Goal: Task Accomplishment & Management: Complete application form

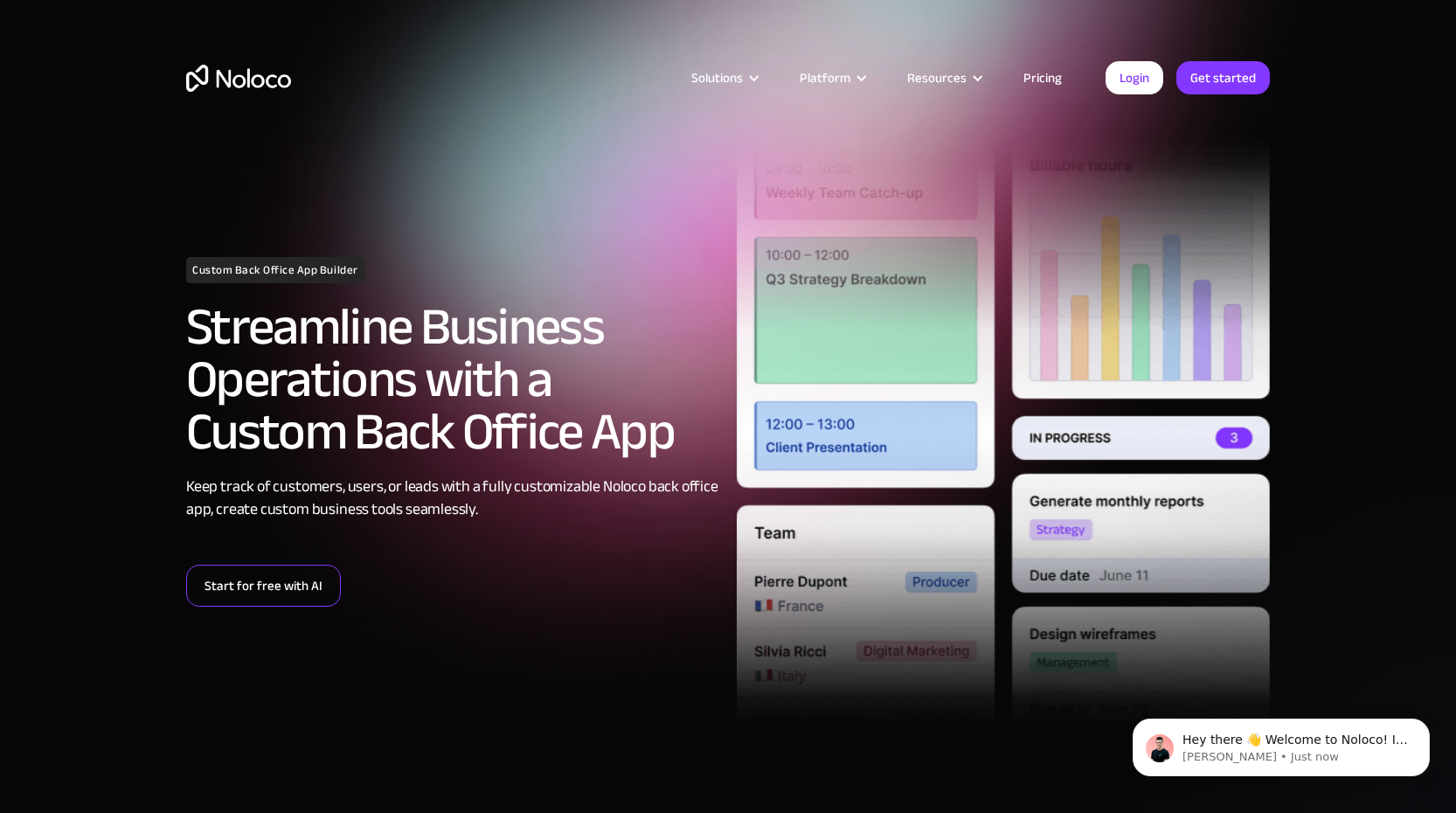
click at [306, 596] on link "Start for free with AI" at bounding box center [264, 585] width 155 height 42
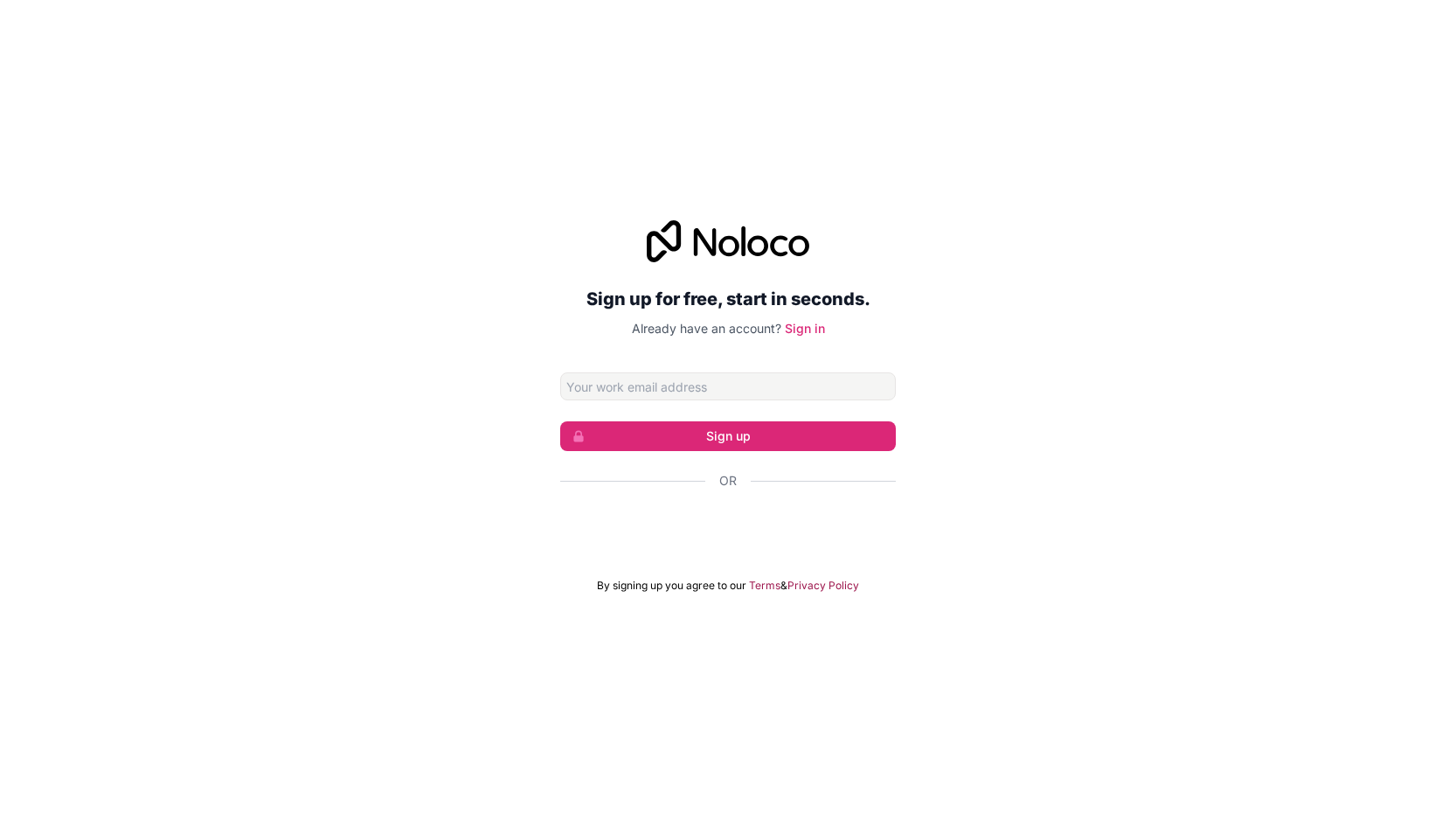
click at [721, 387] on input "Email address" at bounding box center [728, 385] width 336 height 28
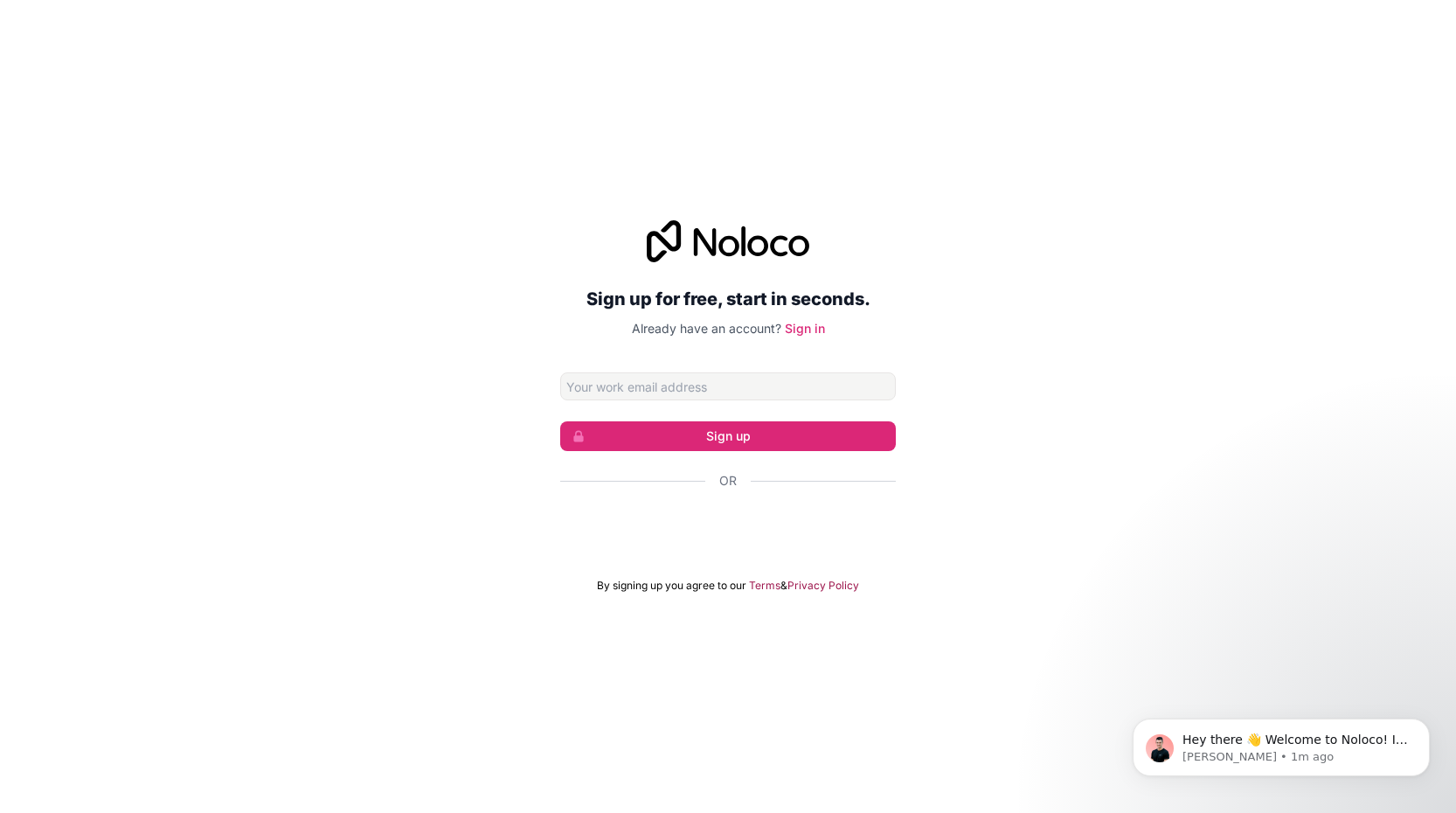
click at [574, 365] on div "Sign up for free, start in seconds. Already have an account? Sign in Sign up Or…" at bounding box center [728, 406] width 336 height 372
click at [616, 383] on input "Email address" at bounding box center [728, 385] width 336 height 28
type input "david.bermudez@tanka.com.co"
click at [718, 444] on button "Sign up" at bounding box center [728, 435] width 336 height 30
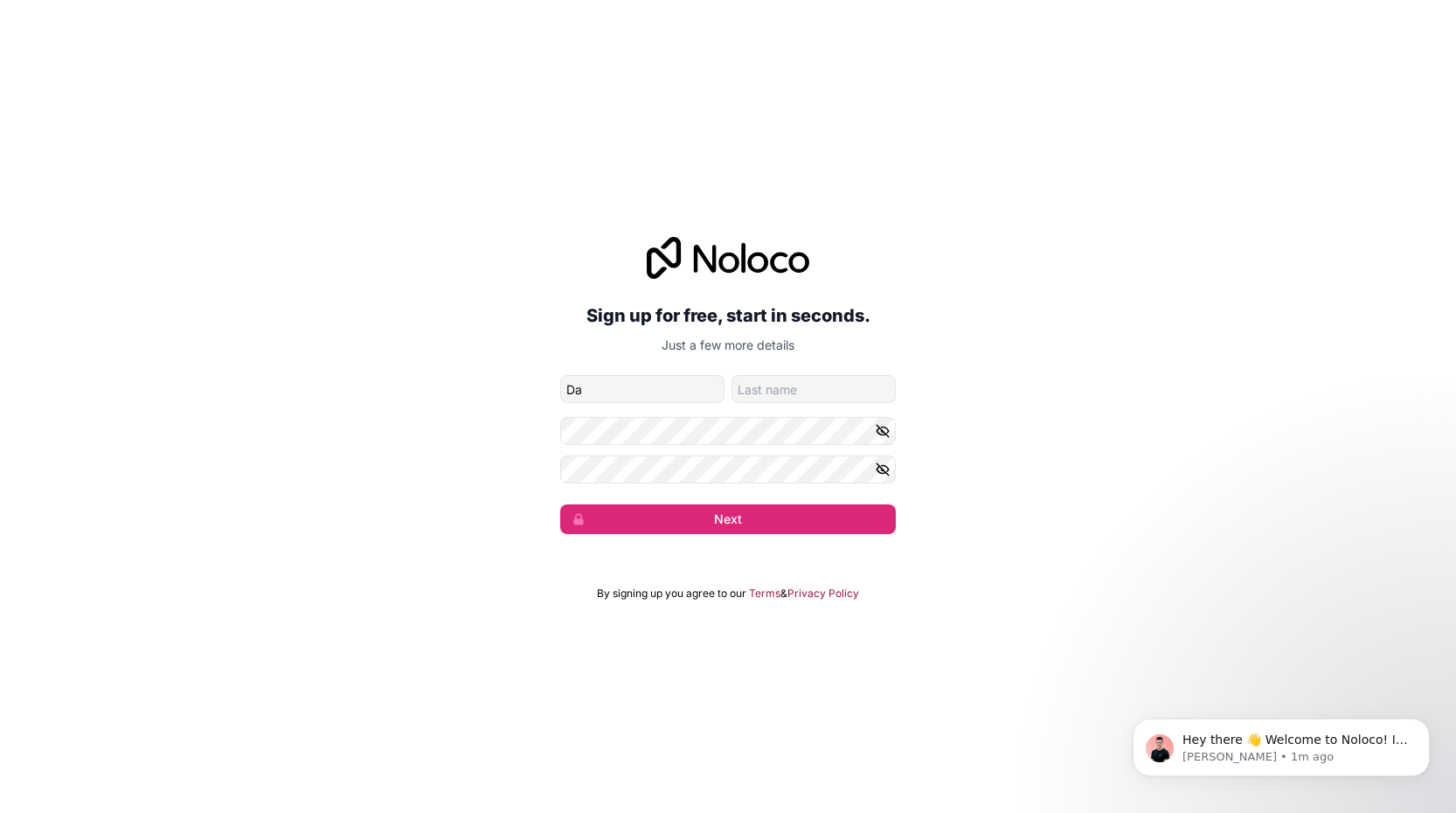
type input "David"
type input "Bermudez"
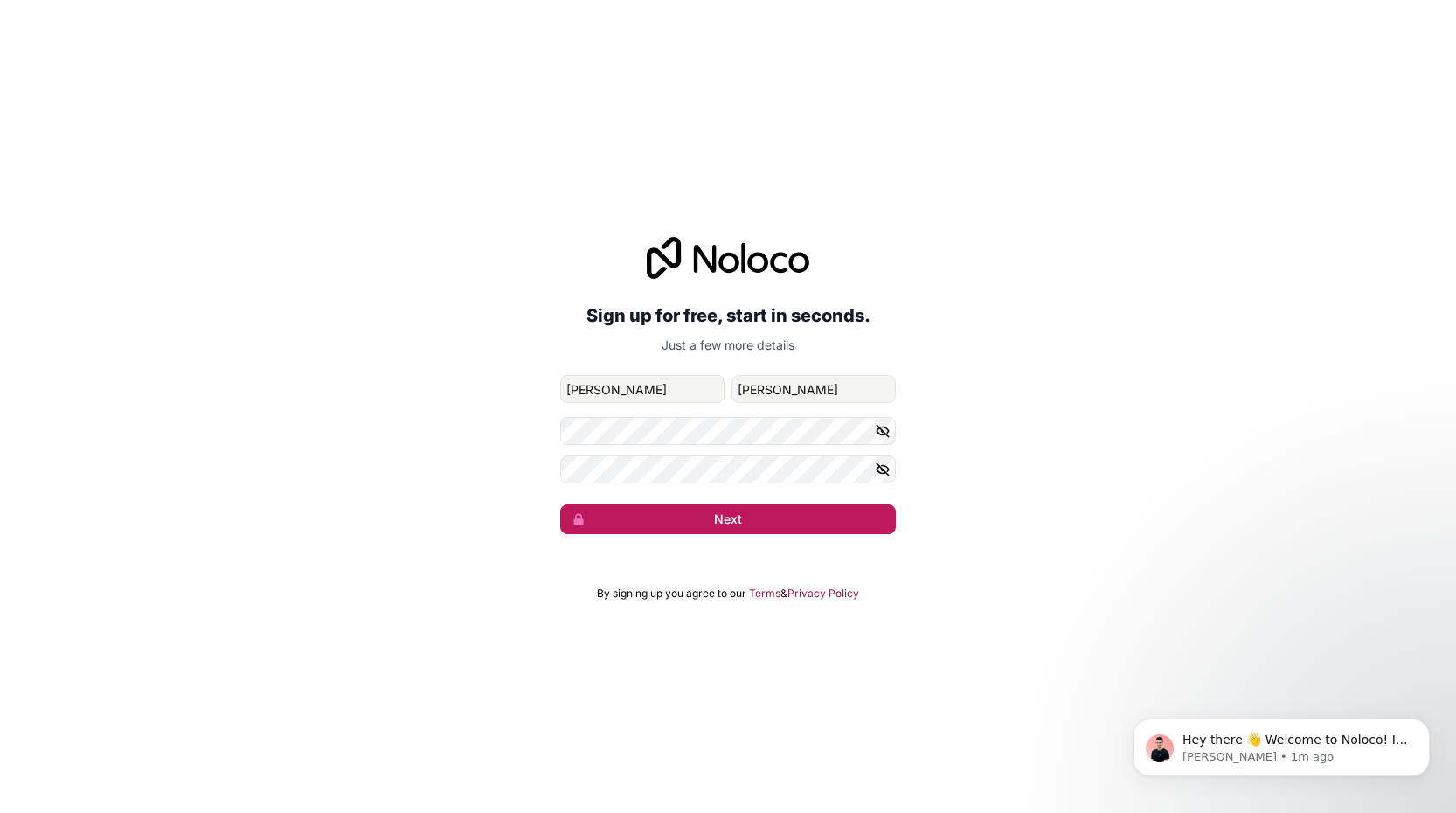
click at [648, 530] on button "Next" at bounding box center [728, 518] width 336 height 30
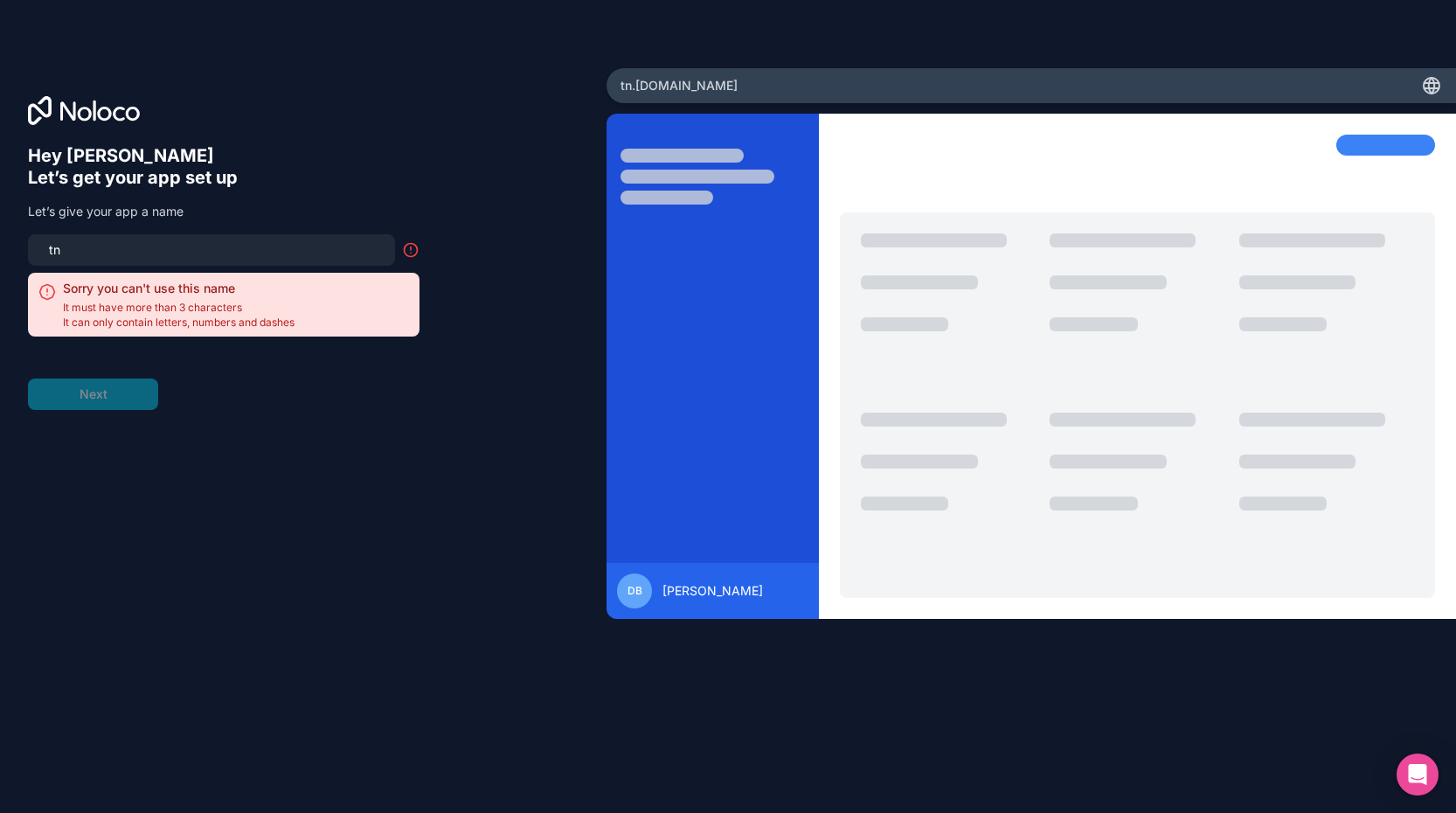
type input "t"
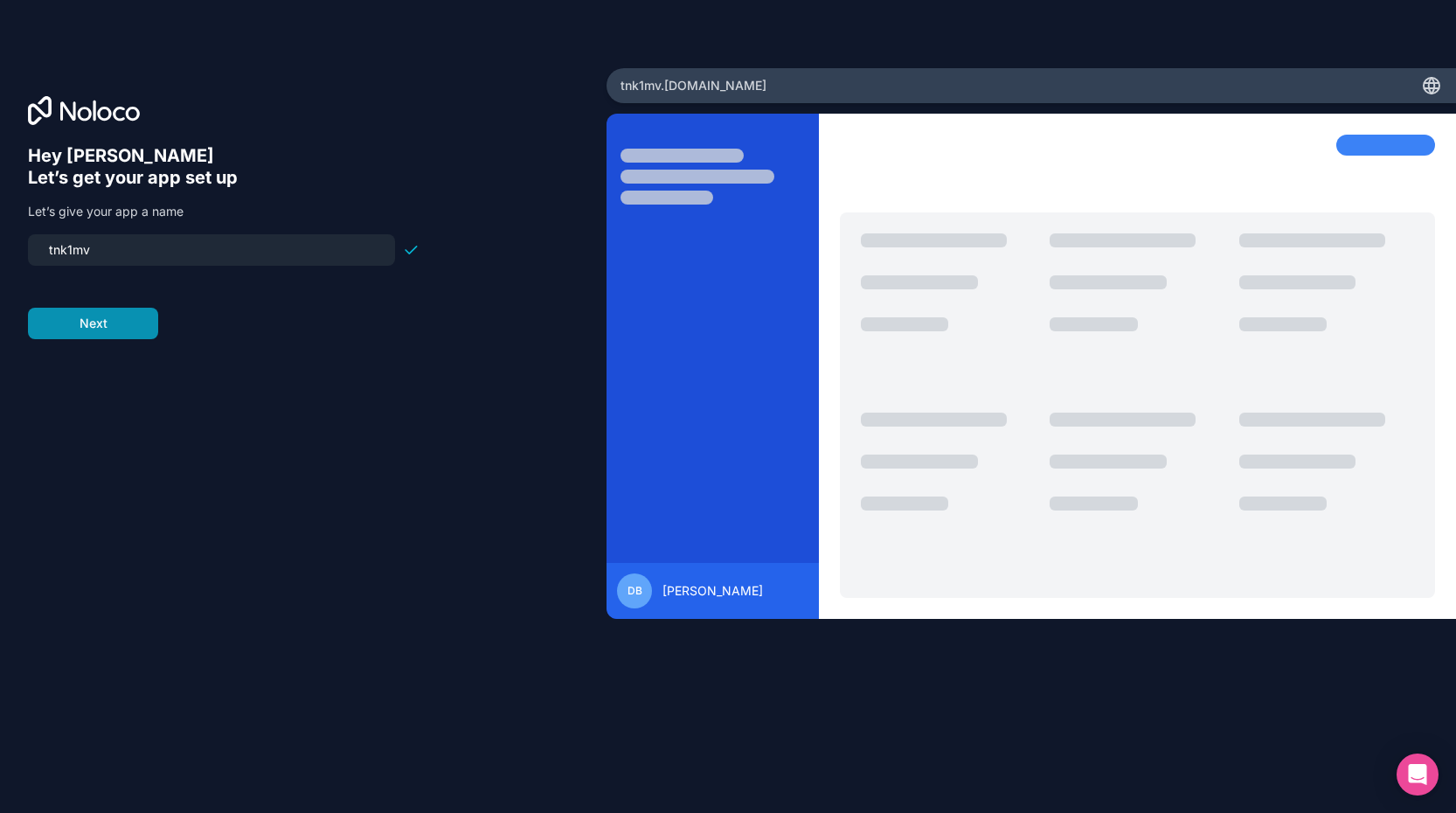
type input "tnk1mv"
click at [127, 316] on button "Next" at bounding box center [93, 323] width 130 height 32
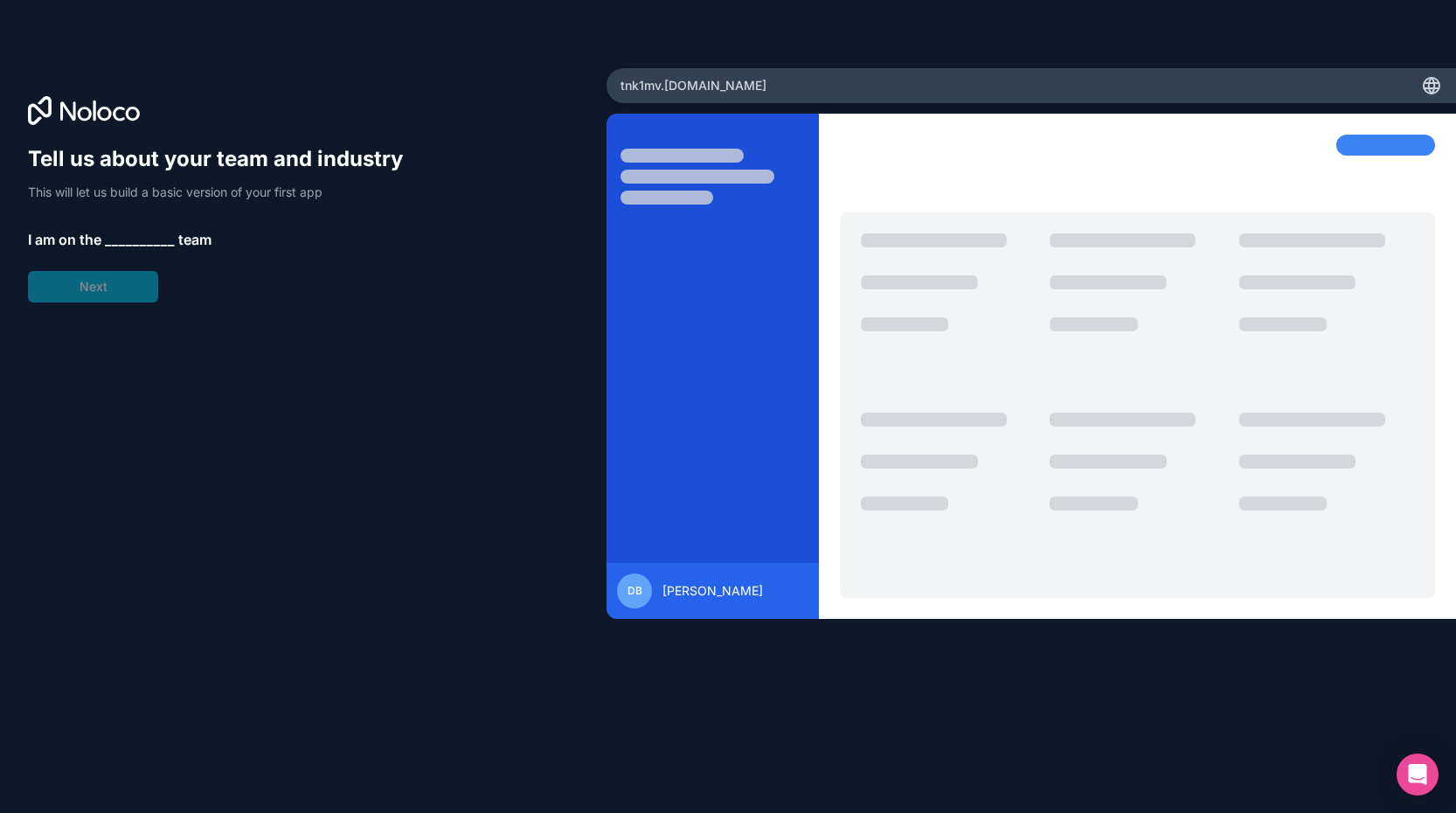
click at [137, 239] on span "__________" at bounding box center [140, 239] width 70 height 21
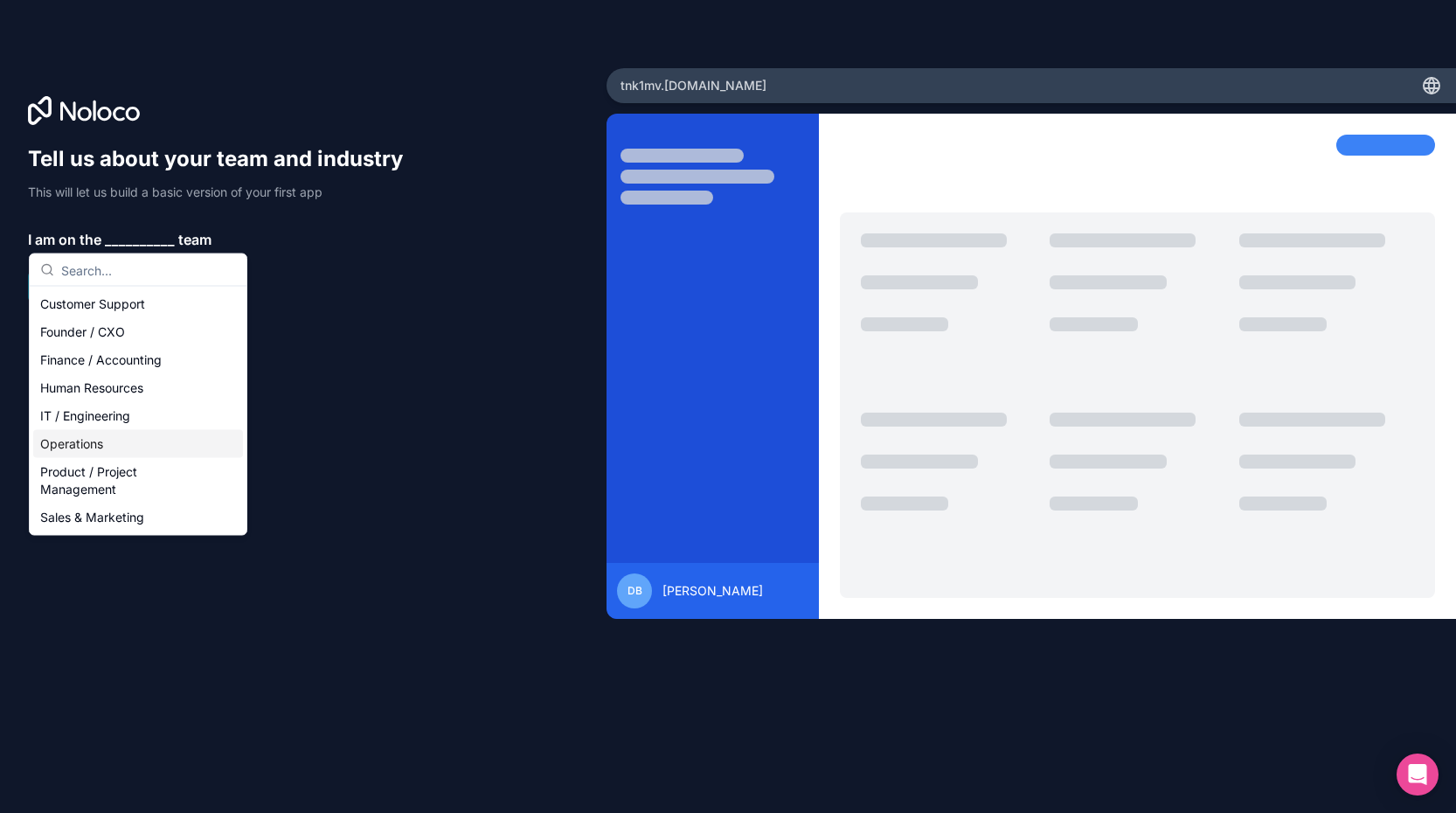
click at [127, 435] on div "Operations" at bounding box center [138, 444] width 209 height 28
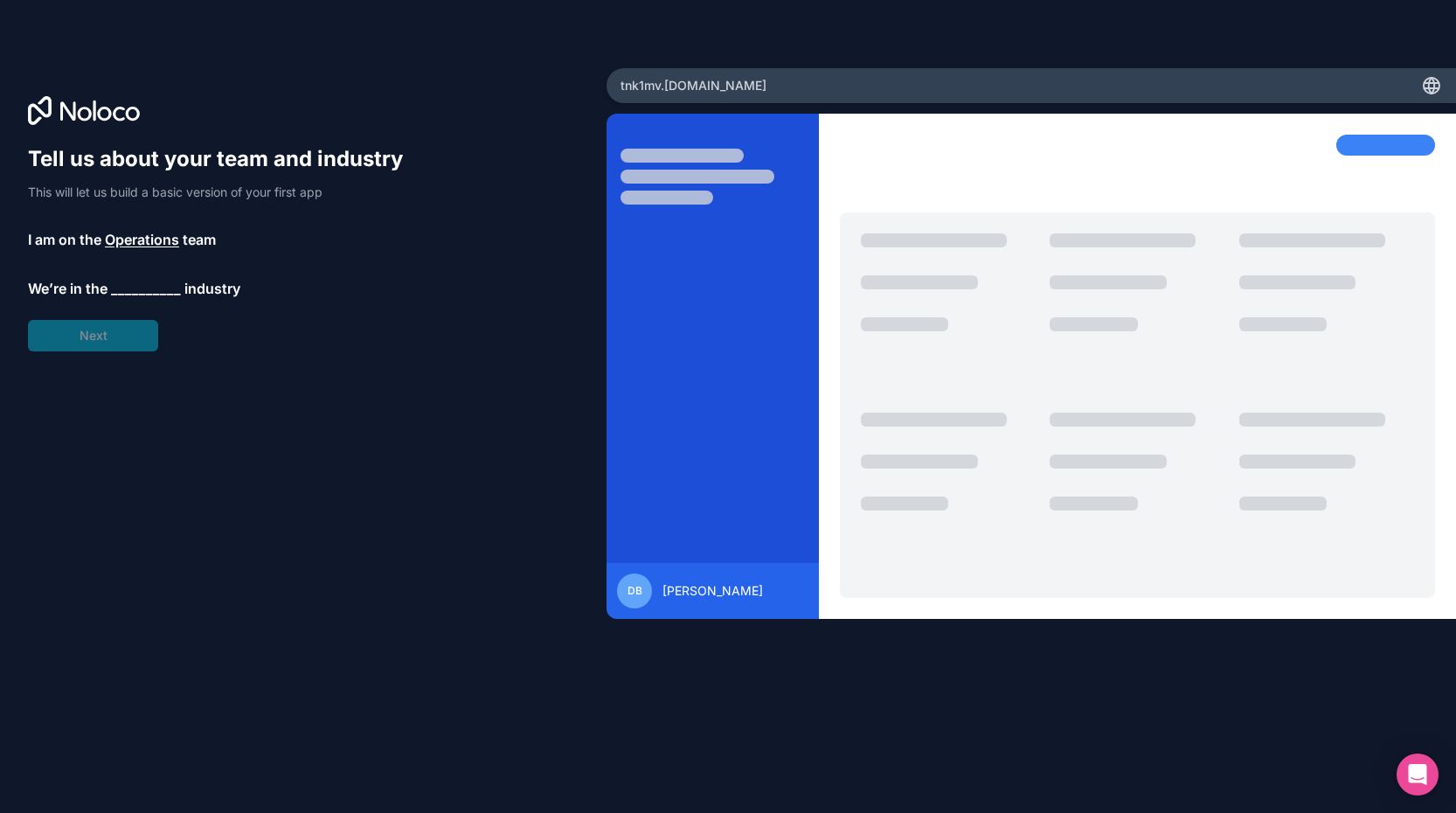
click at [142, 283] on span "__________" at bounding box center [145, 289] width 70 height 21
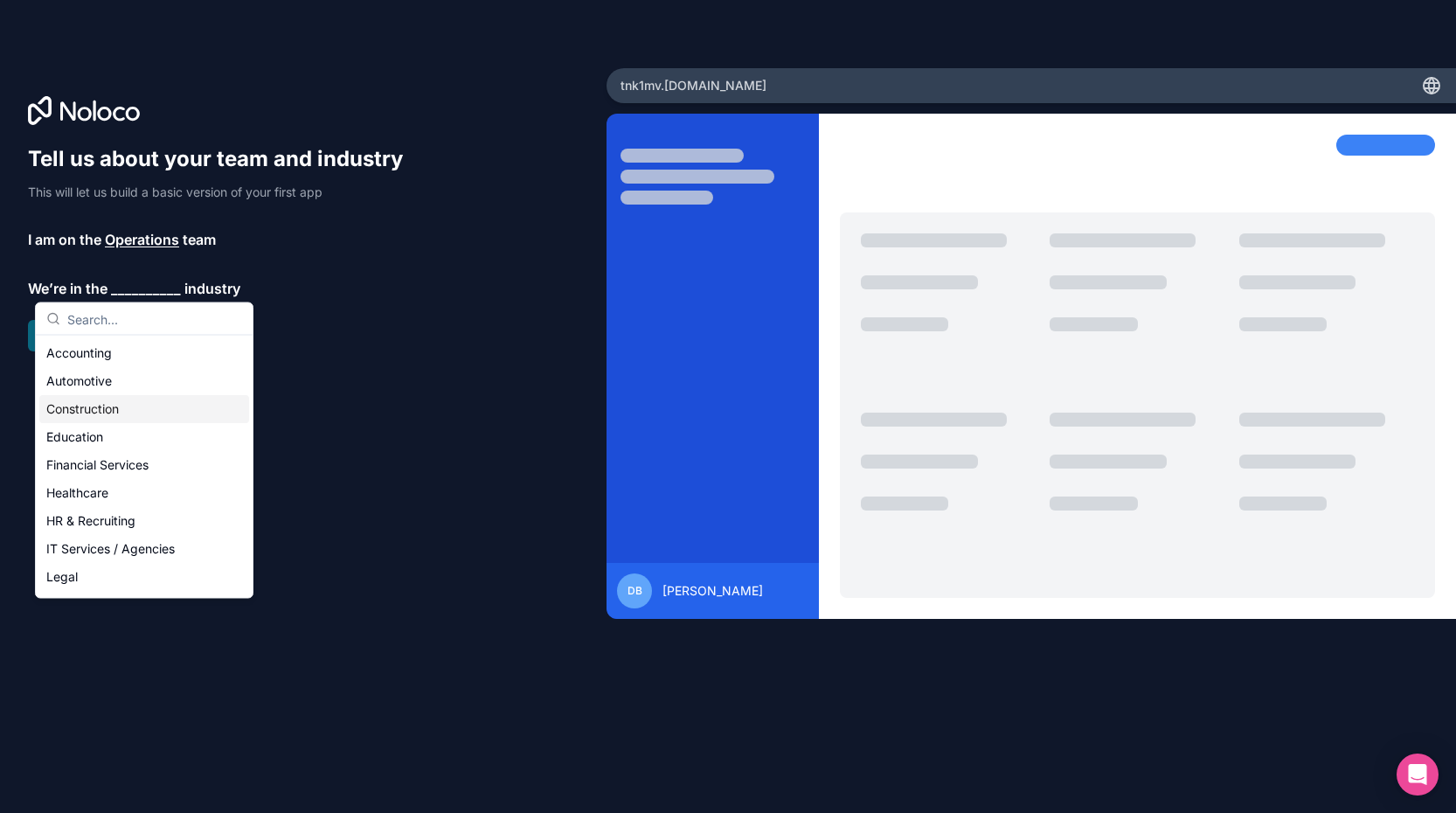
click at [145, 413] on div "Construction" at bounding box center [143, 408] width 209 height 28
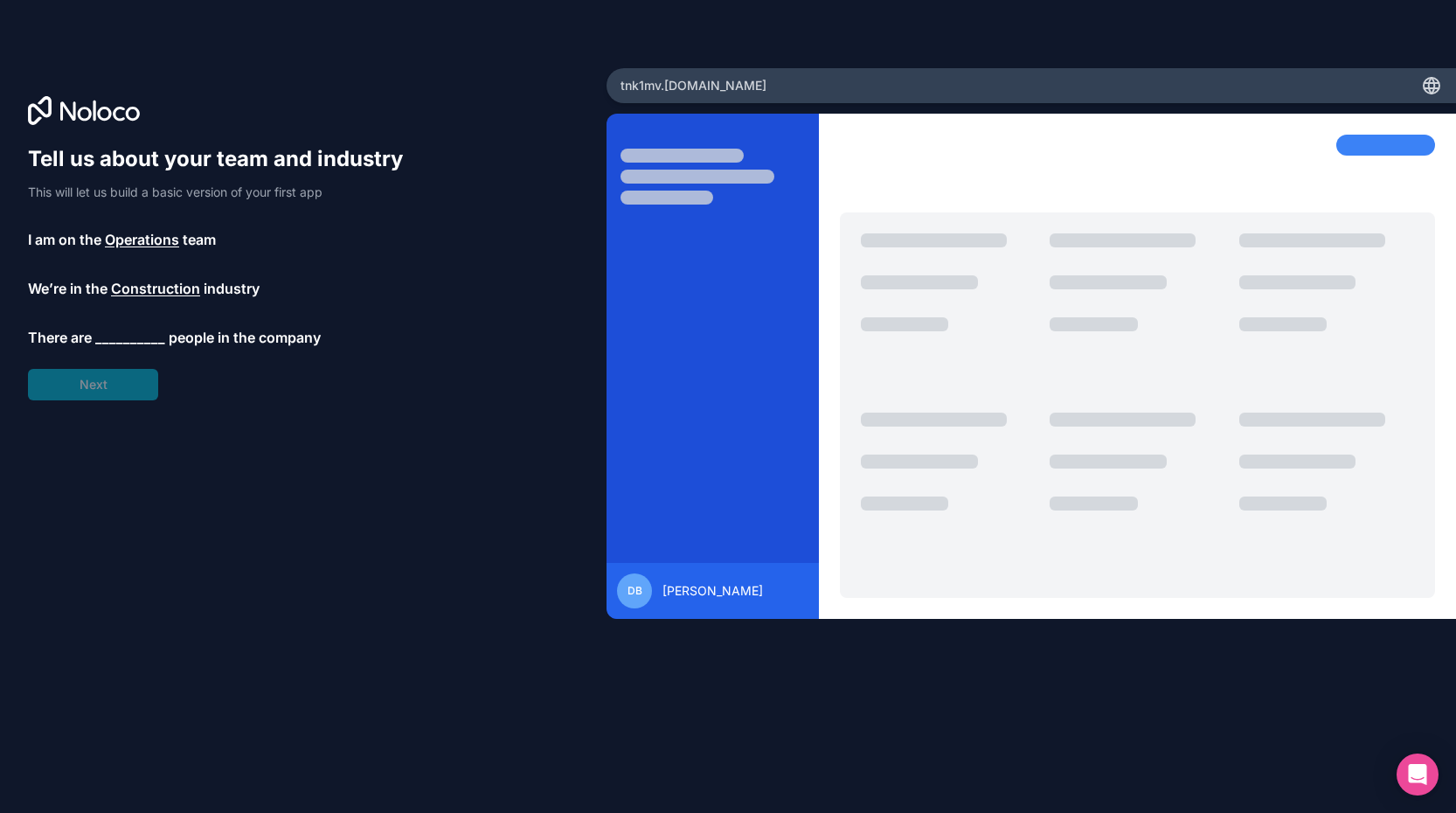
click at [129, 330] on span "__________" at bounding box center [130, 338] width 70 height 21
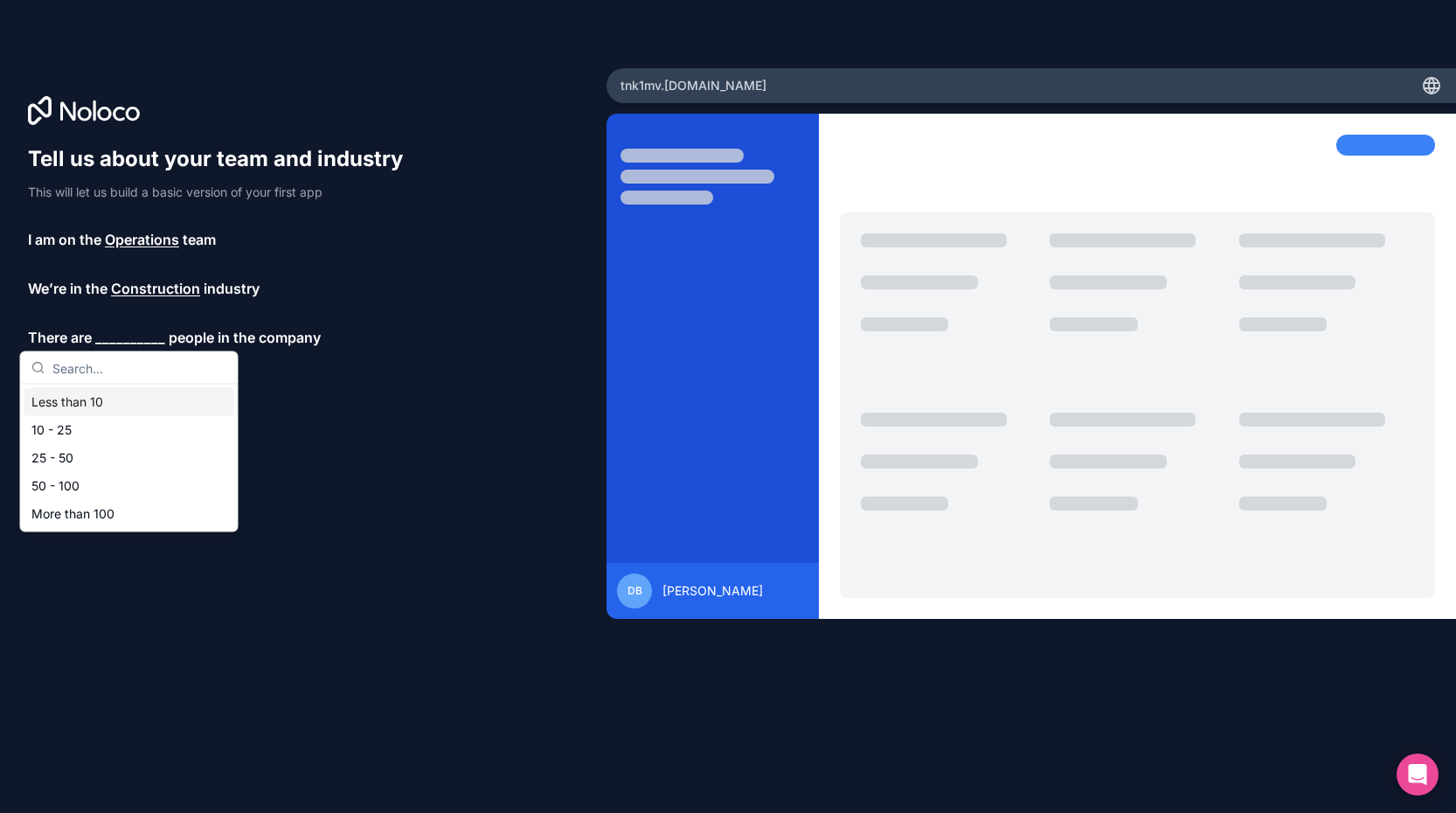
click at [107, 406] on div "Less than 10" at bounding box center [129, 402] width 209 height 28
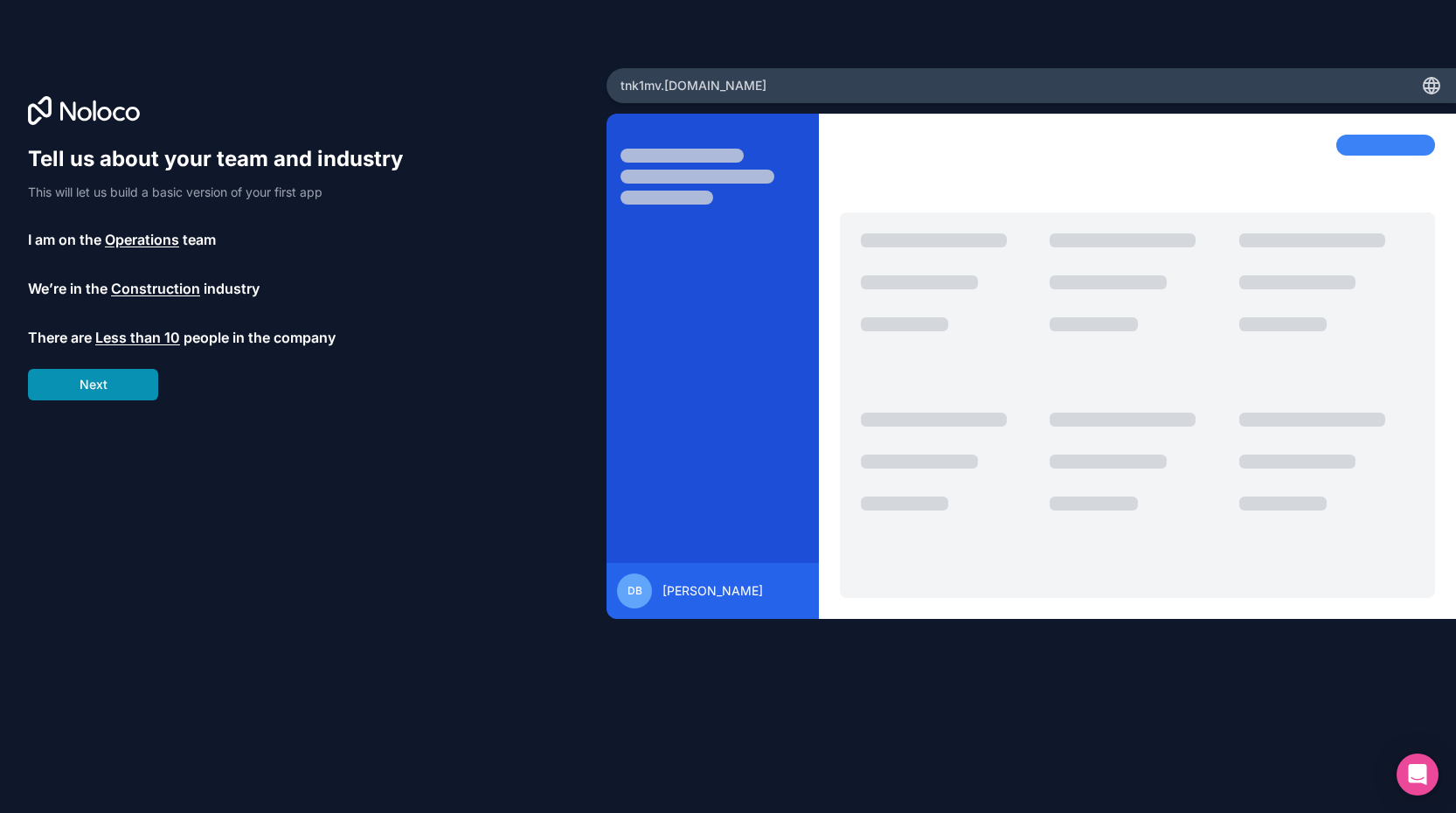
click at [120, 383] on button "Next" at bounding box center [93, 385] width 130 height 32
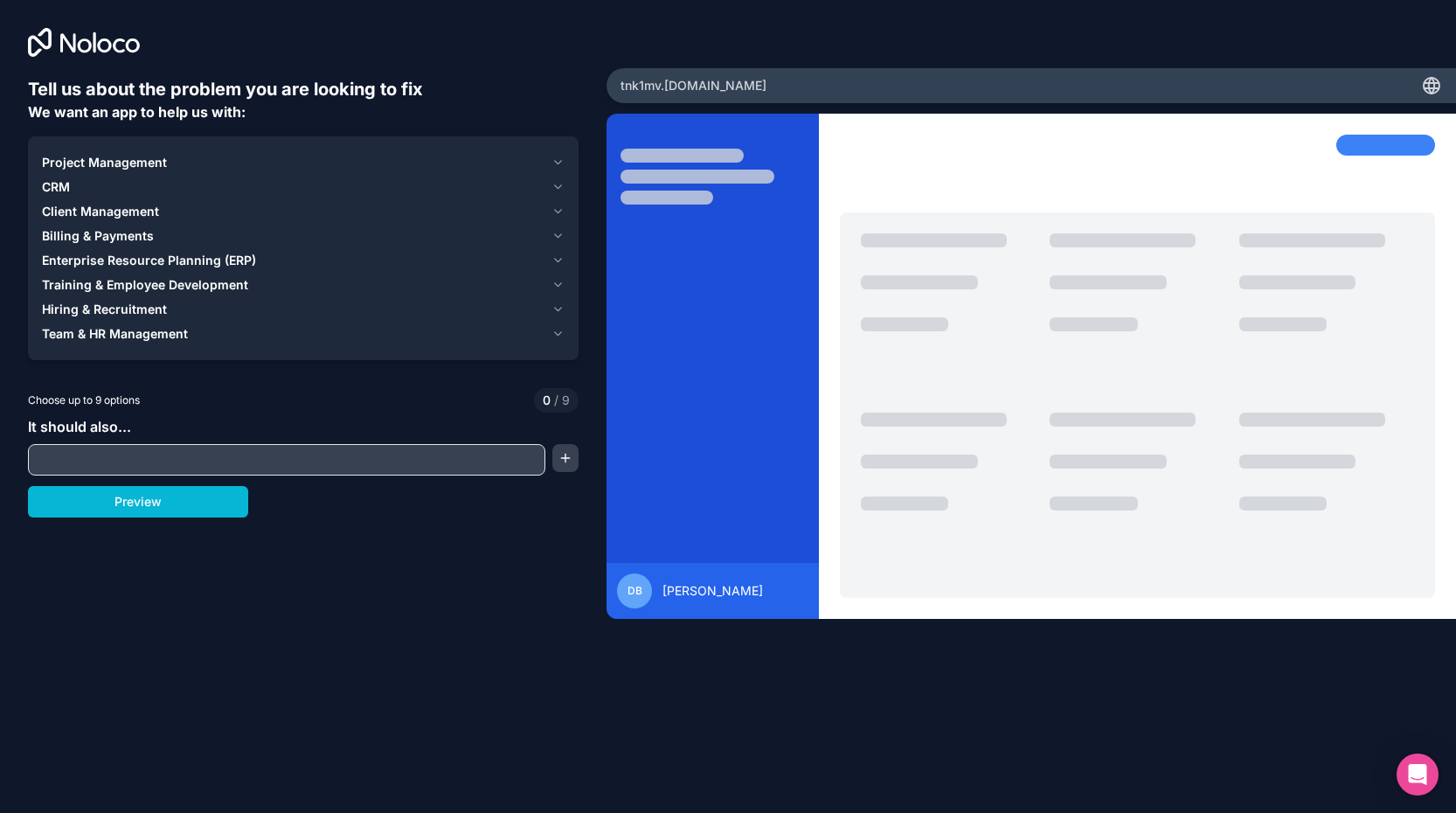
click at [86, 163] on span "Project Management" at bounding box center [104, 163] width 125 height 17
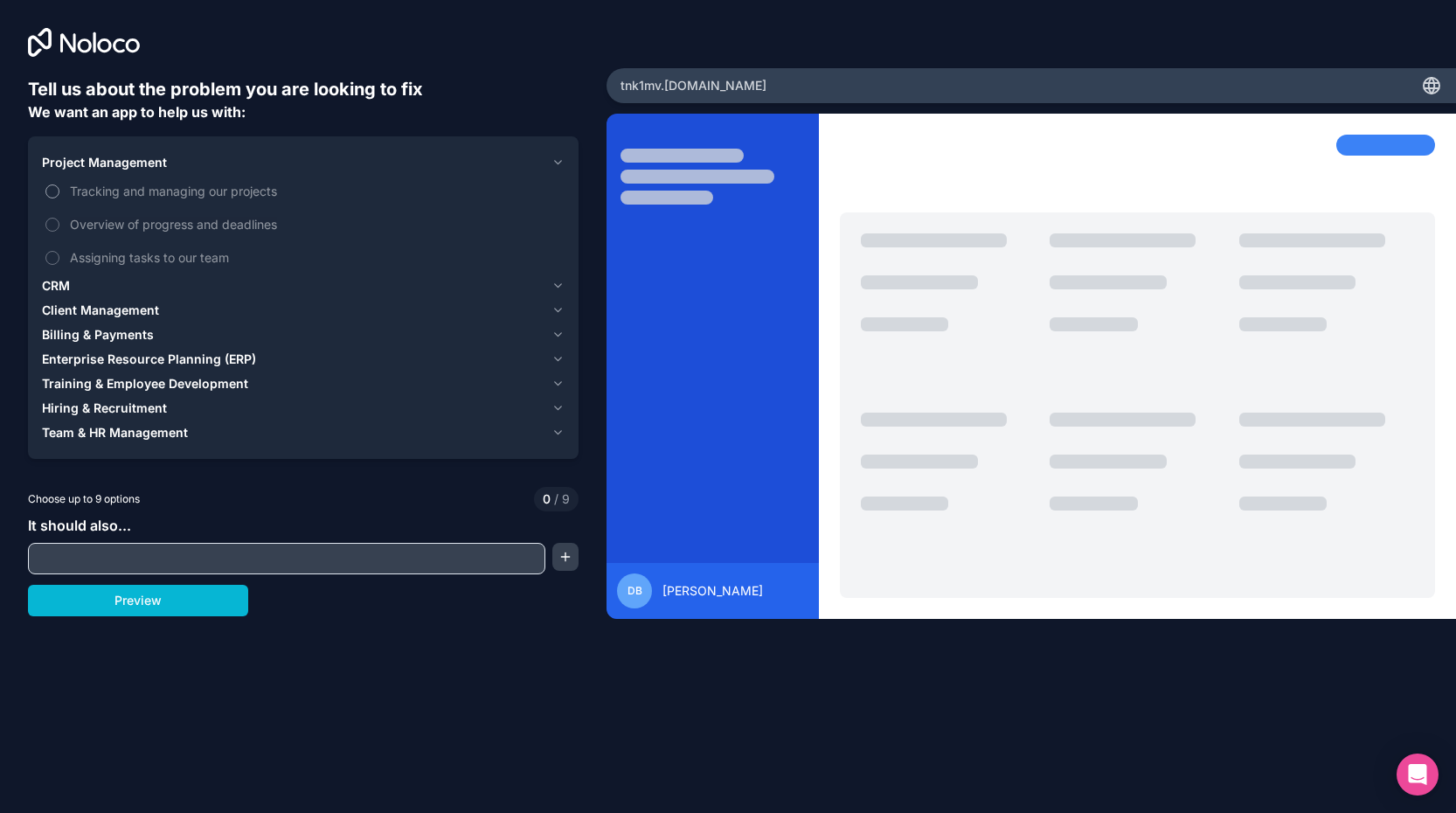
click at [61, 191] on label "Tracking and managing our projects" at bounding box center [303, 191] width 523 height 33
click at [59, 191] on button "Tracking and managing our projects" at bounding box center [53, 191] width 14 height 14
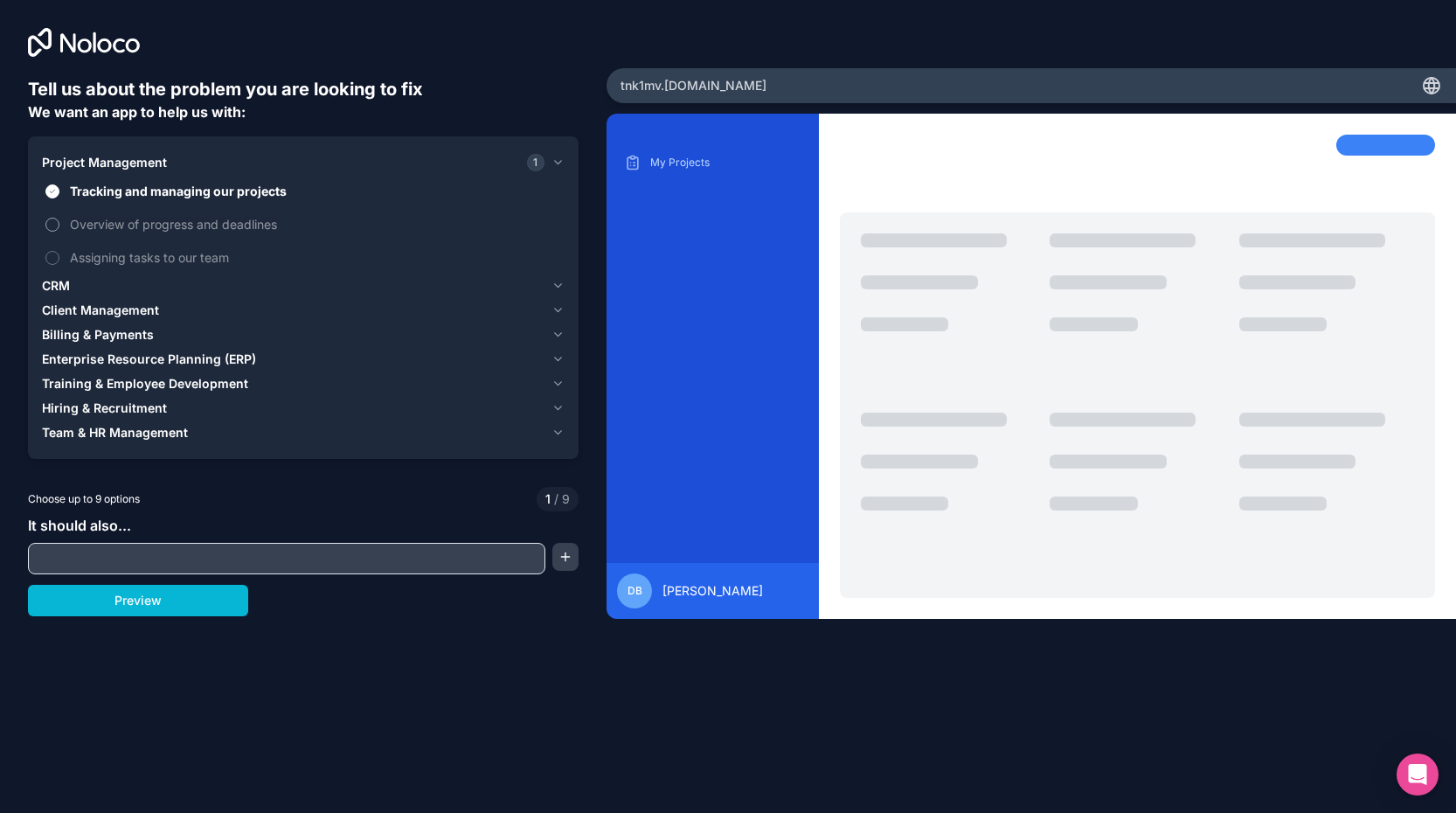
click at [54, 222] on button "Overview of progress and deadlines" at bounding box center [53, 225] width 14 height 14
click at [50, 253] on button "Assigning tasks to our team" at bounding box center [53, 257] width 14 height 14
click at [52, 259] on button "Assigning tasks to our team" at bounding box center [53, 257] width 14 height 14
click at [63, 292] on span "CRM" at bounding box center [55, 286] width 28 height 17
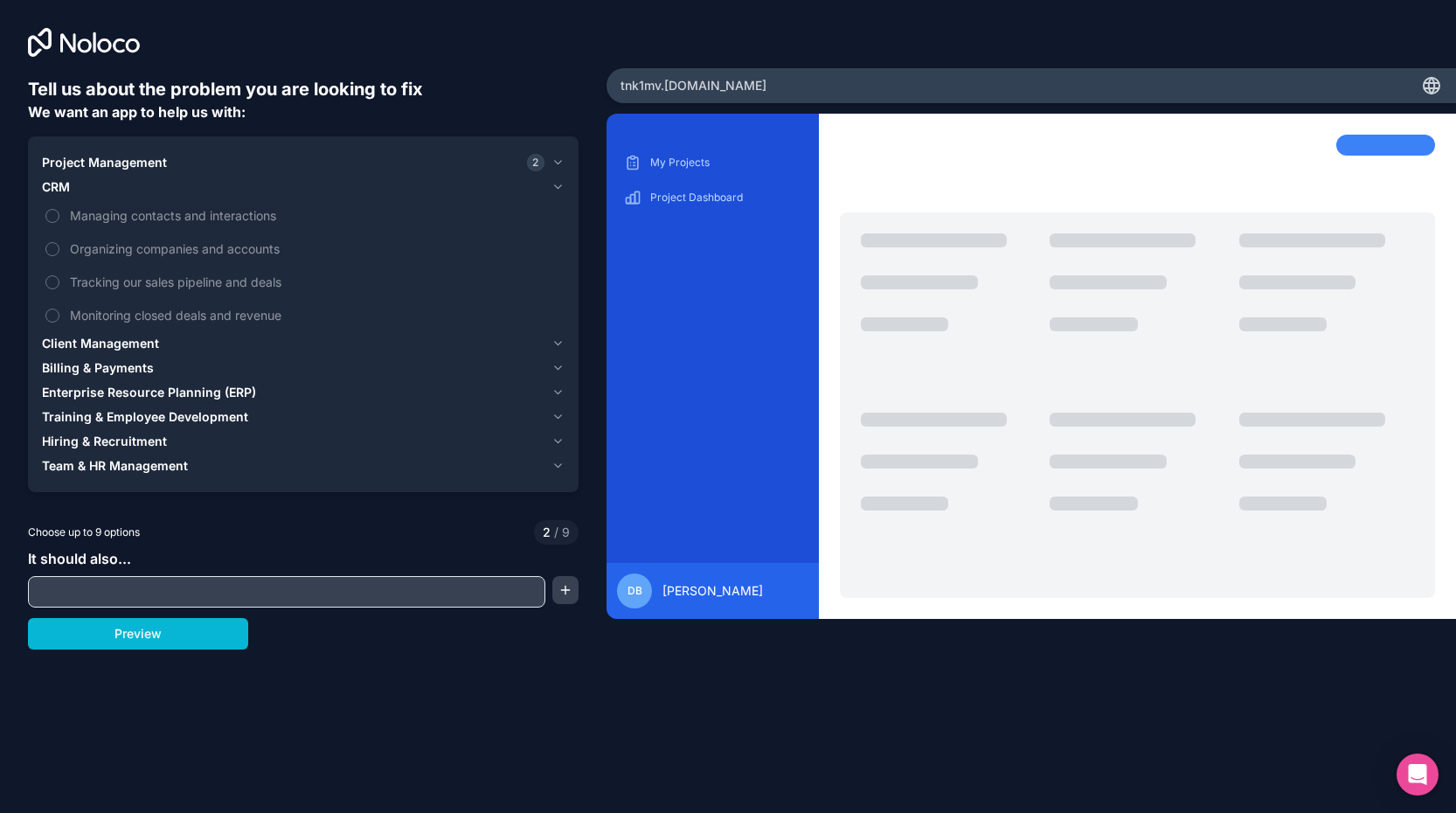
click at [143, 385] on span "Enterprise Resource Planning (ERP)" at bounding box center [149, 392] width 214 height 17
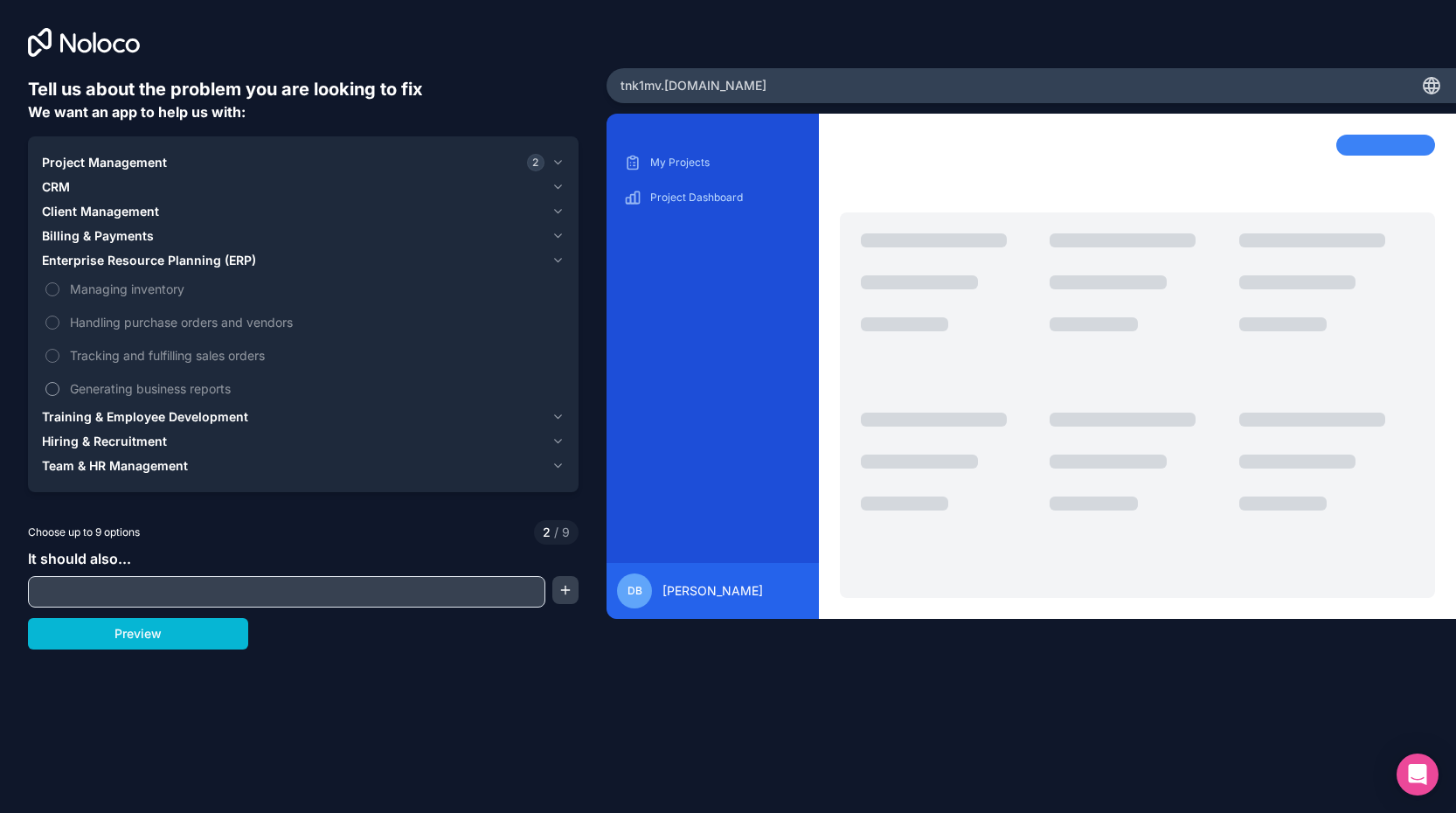
click at [128, 385] on span "Generating business reports" at bounding box center [315, 388] width 491 height 18
click at [59, 385] on button "Generating business reports" at bounding box center [53, 388] width 14 height 14
type button "on"
